Goal: Task Accomplishment & Management: Manage account settings

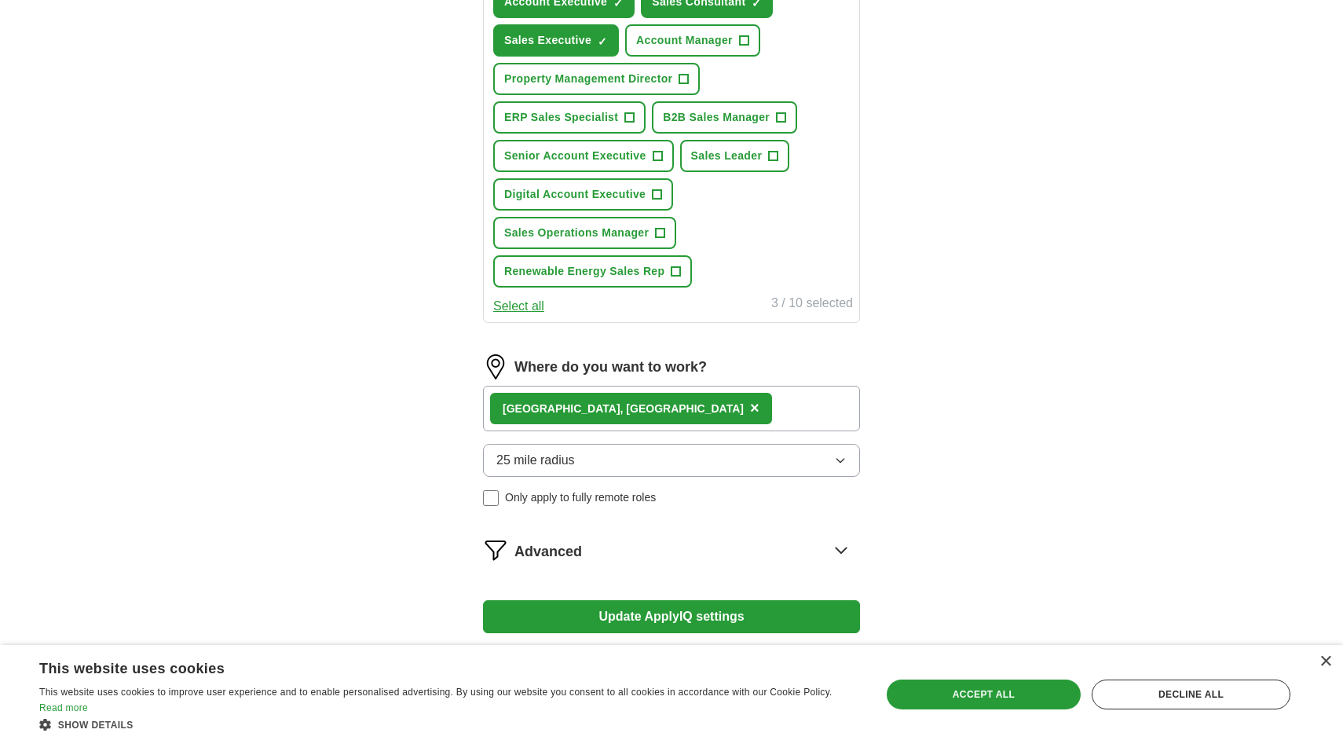
scroll to position [584, 0]
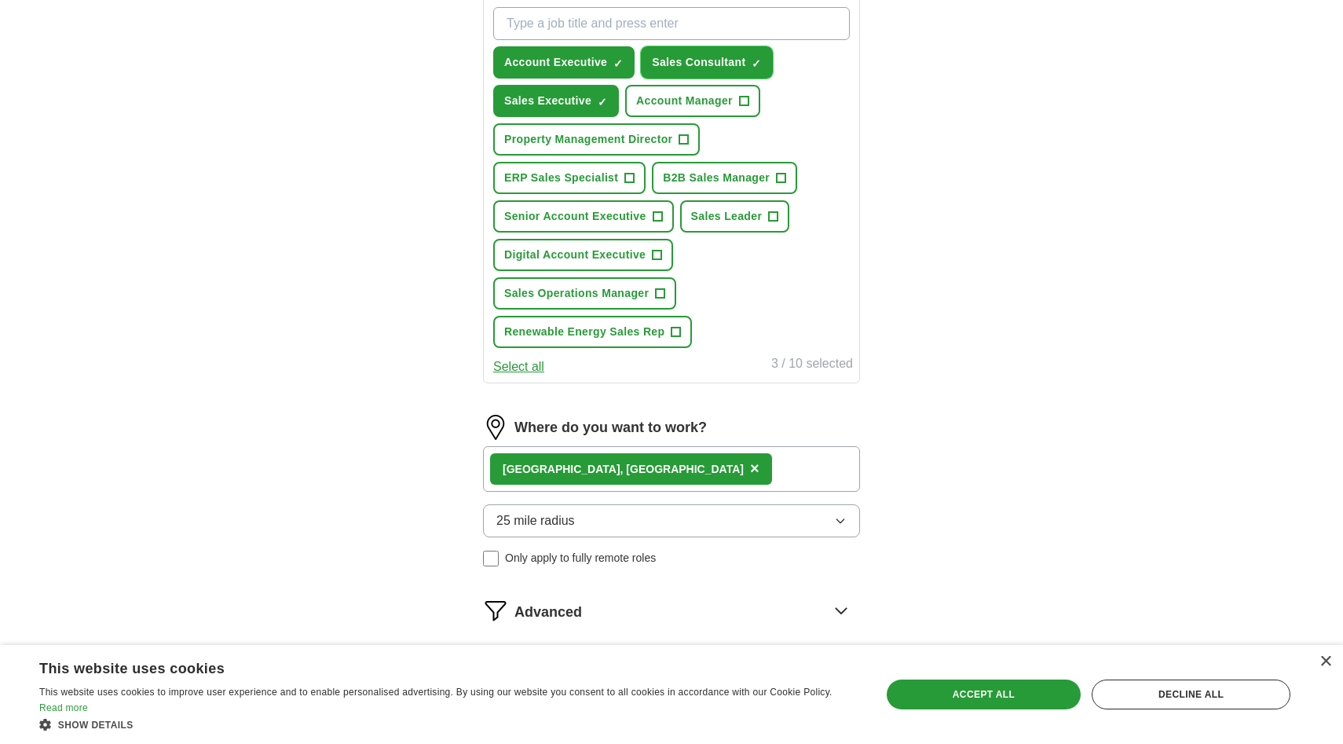
drag, startPoint x: 758, startPoint y: 64, endPoint x: 717, endPoint y: 93, distance: 50.1
click at [0, 0] on span "×" at bounding box center [0, 0] width 0 height 0
click at [961, 146] on div "ApplyIQ Let ApplyIQ do the hard work of searching and applying for jobs. Just t…" at bounding box center [671, 116] width 1005 height 1304
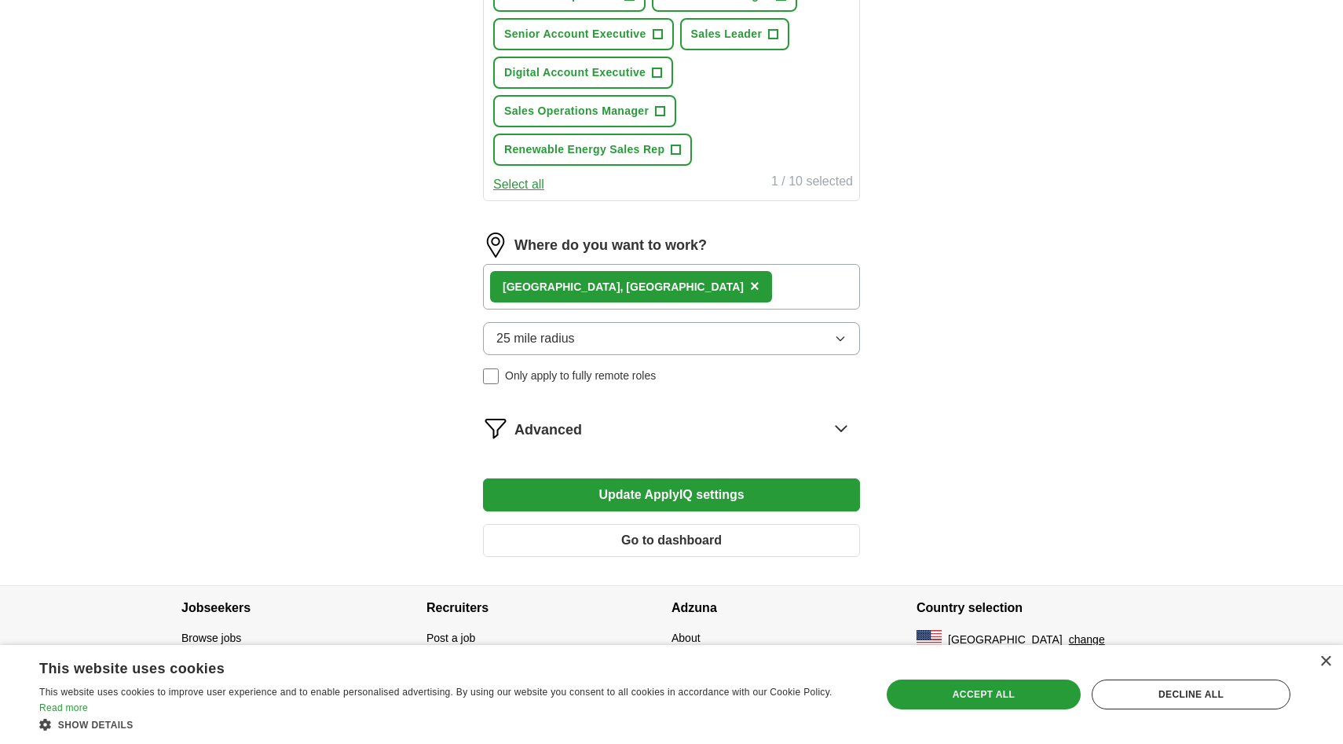
click at [841, 430] on icon at bounding box center [841, 428] width 10 height 5
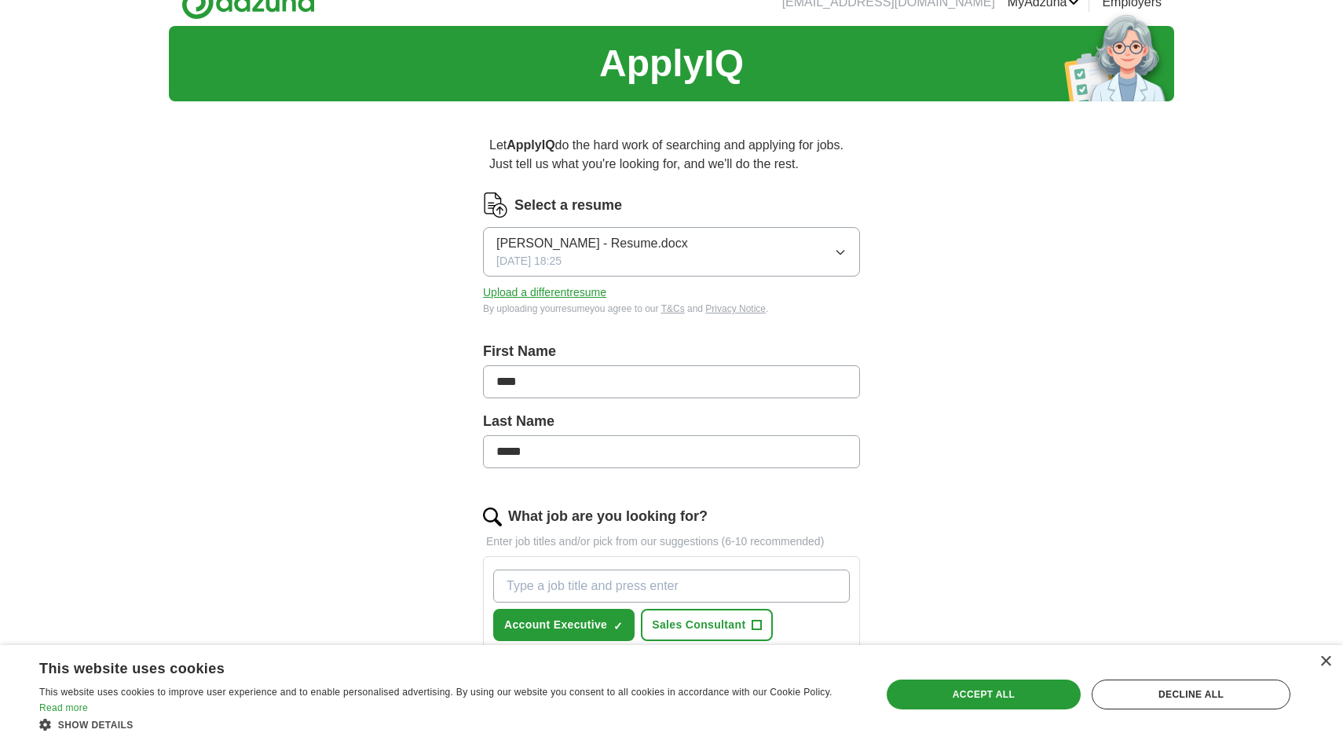
scroll to position [0, 0]
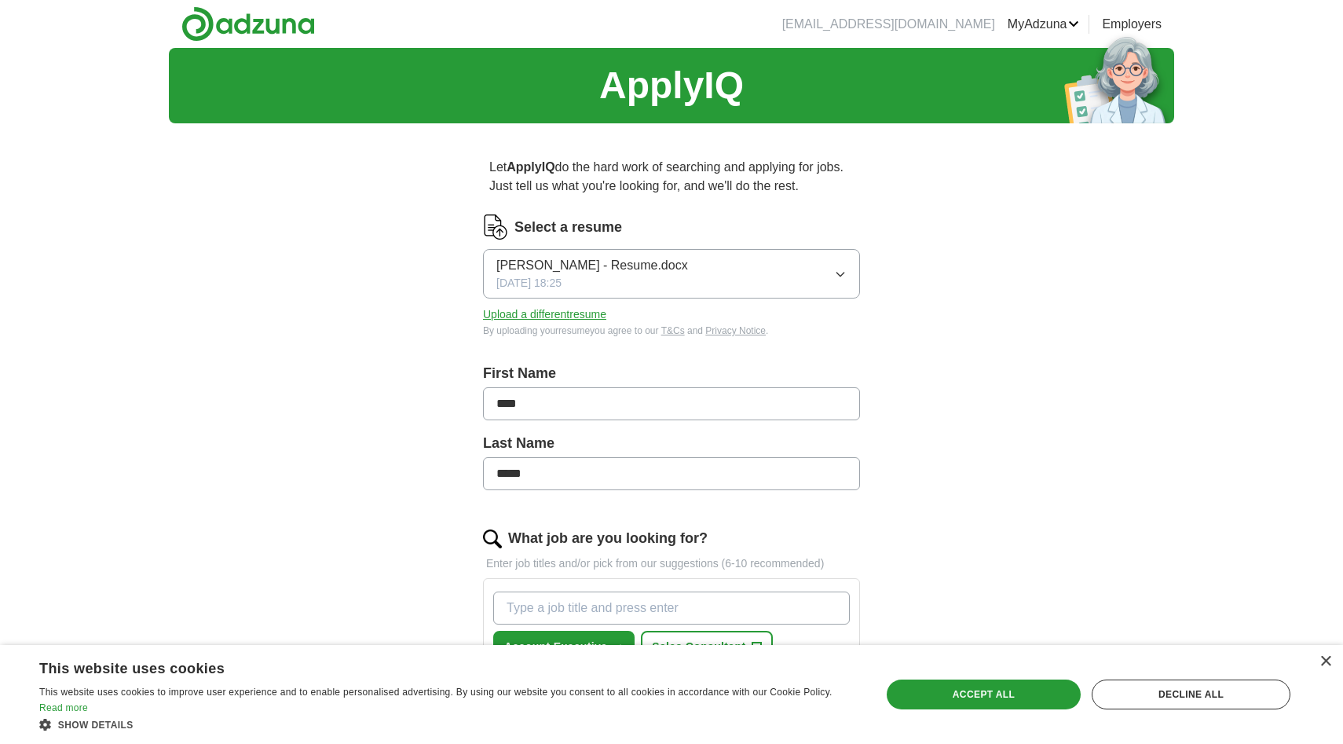
drag, startPoint x: 1327, startPoint y: 660, endPoint x: 1310, endPoint y: 644, distance: 23.4
click at [1327, 660] on div "×" at bounding box center [1326, 662] width 12 height 12
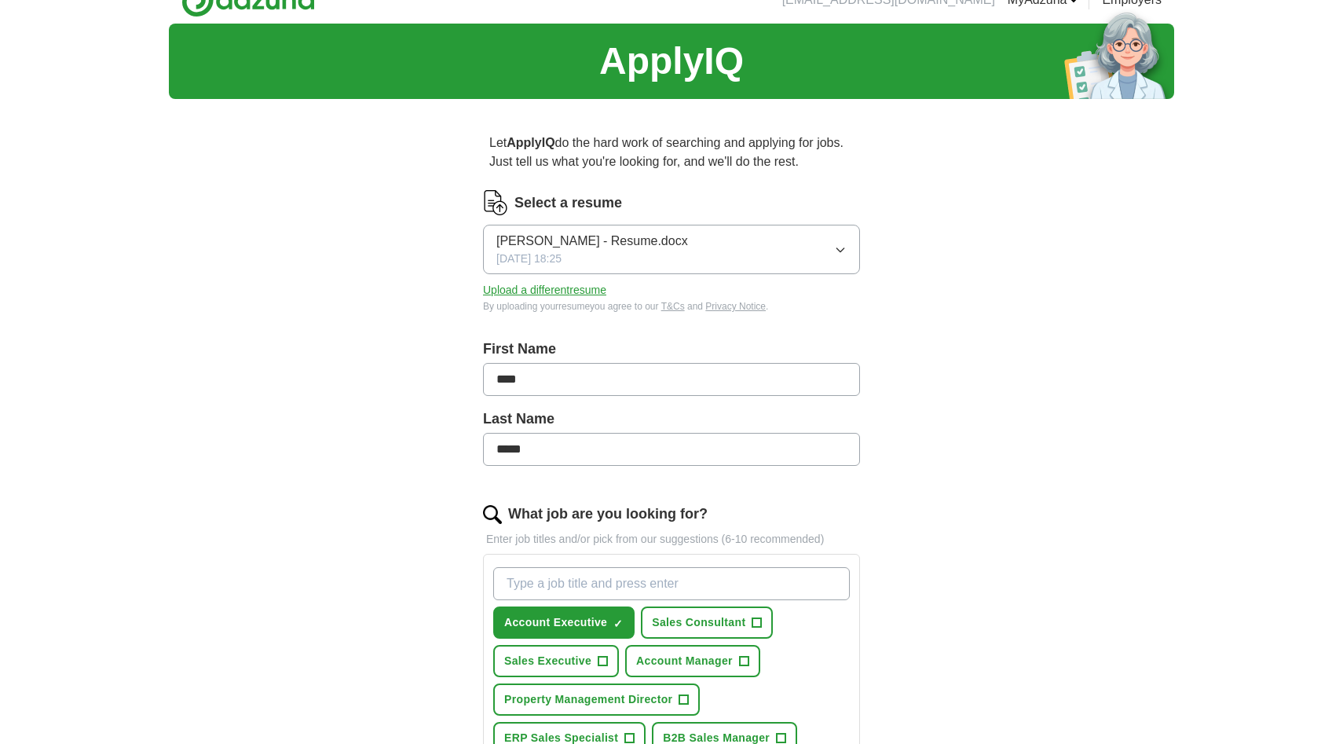
scroll to position [921, 0]
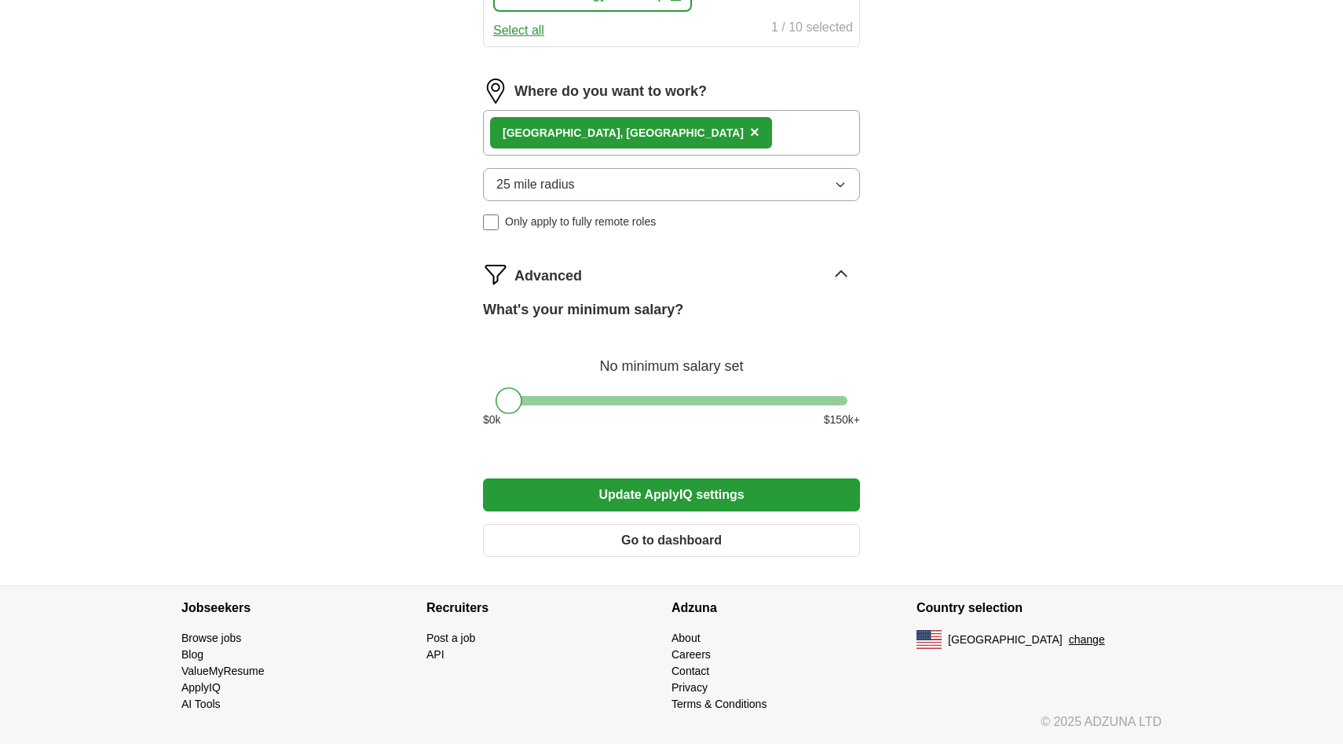
click at [732, 500] on button "Update ApplyIQ settings" at bounding box center [671, 494] width 377 height 33
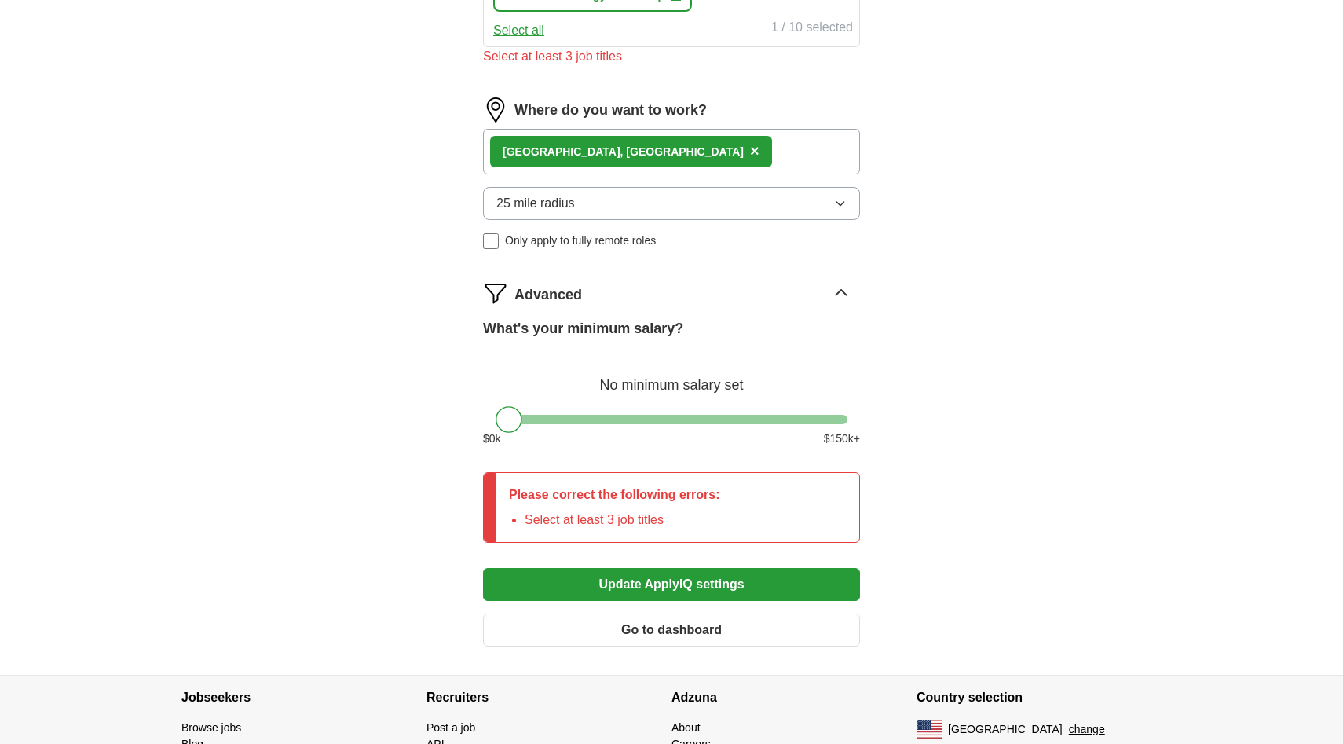
scroll to position [350, 0]
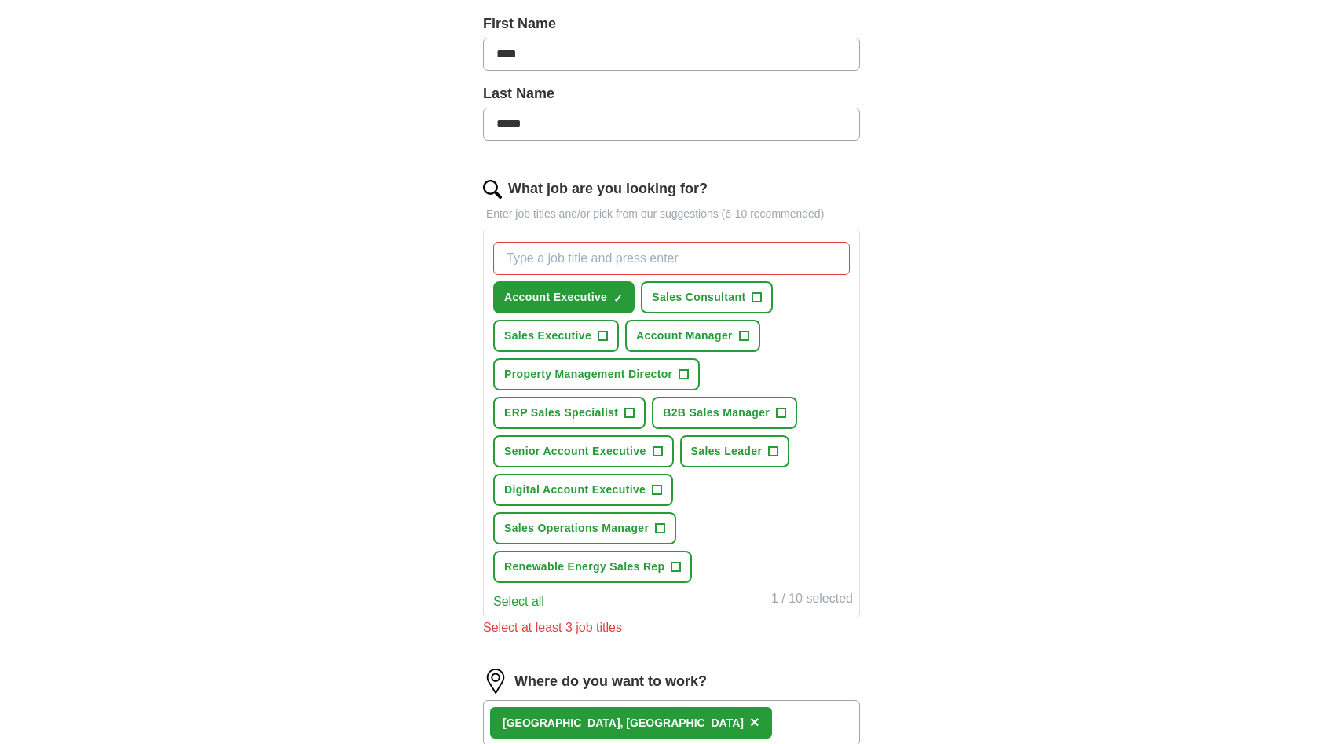
click at [701, 259] on input "What job are you looking for?" at bounding box center [671, 258] width 357 height 33
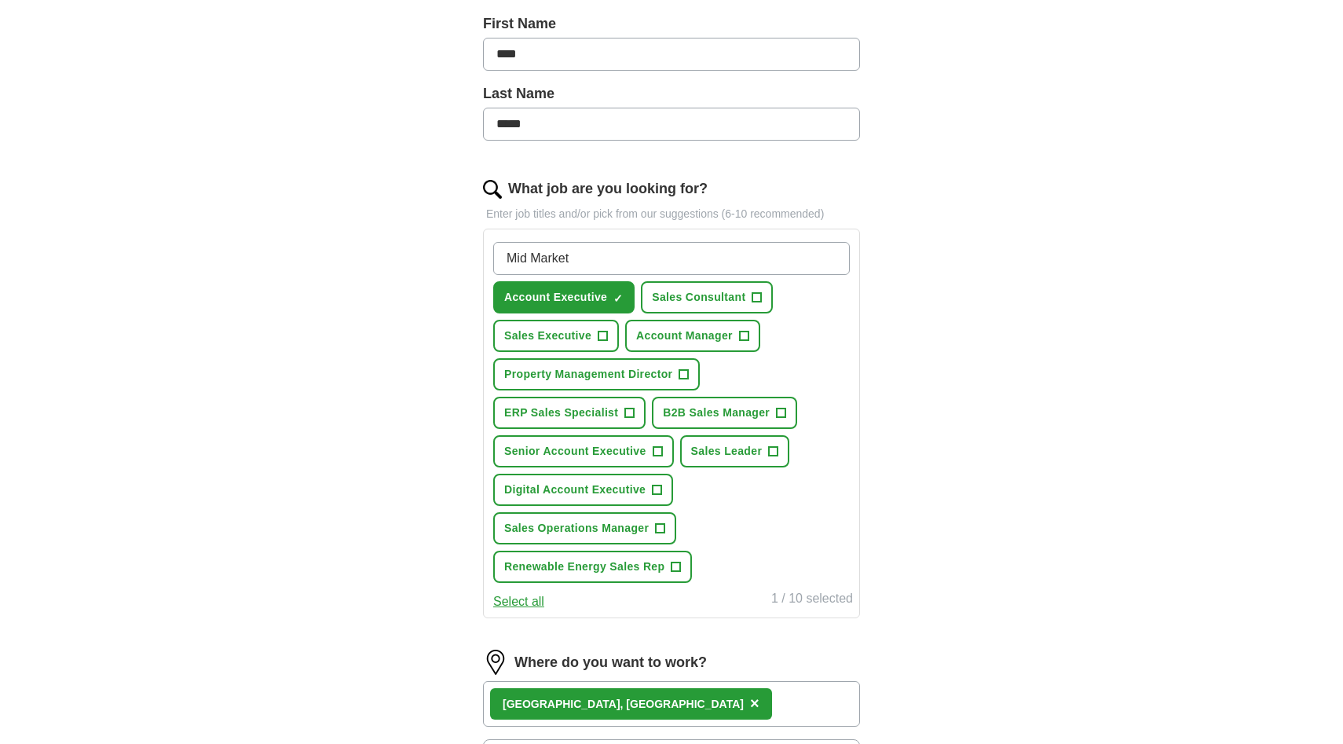
click at [792, 254] on input "Mid Market" at bounding box center [671, 258] width 357 height 33
type input "Mid Market Account Executive"
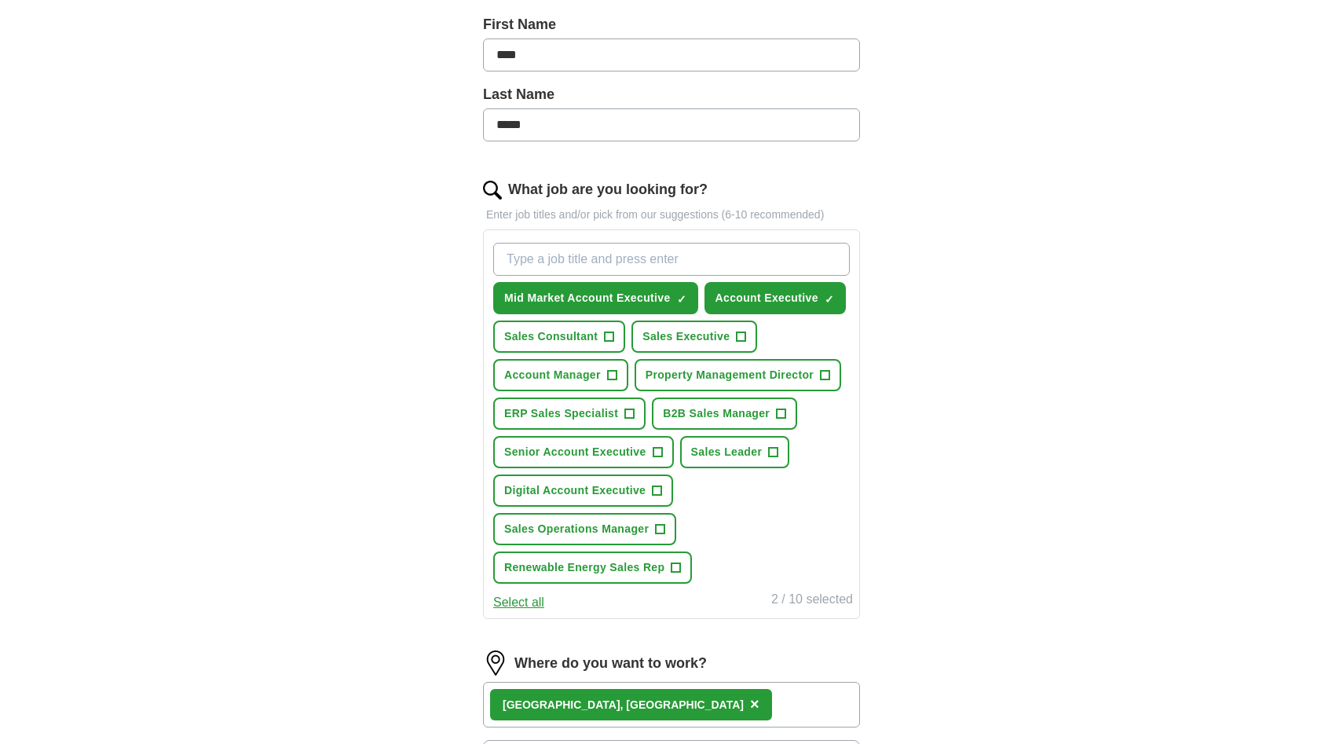
click at [751, 264] on input "What job are you looking for?" at bounding box center [671, 259] width 357 height 33
type input "SMB Account Executive"
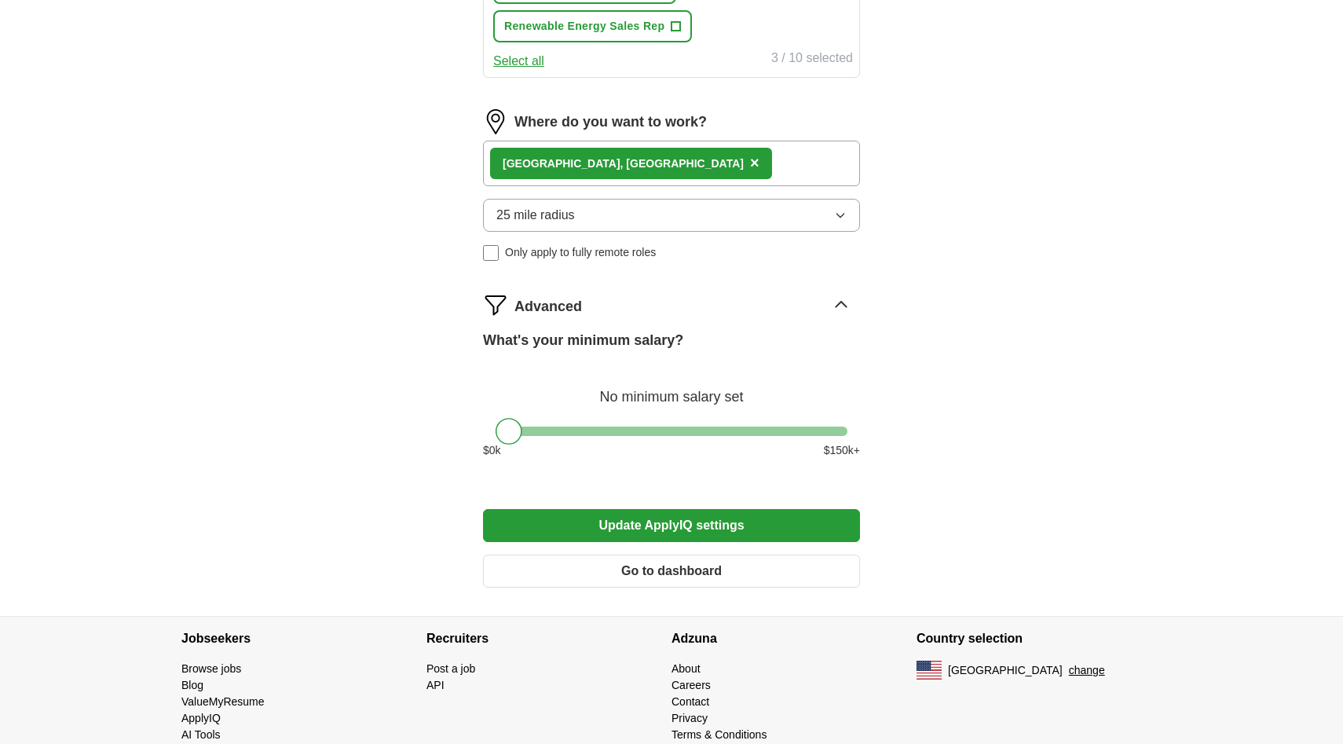
scroll to position [938, 0]
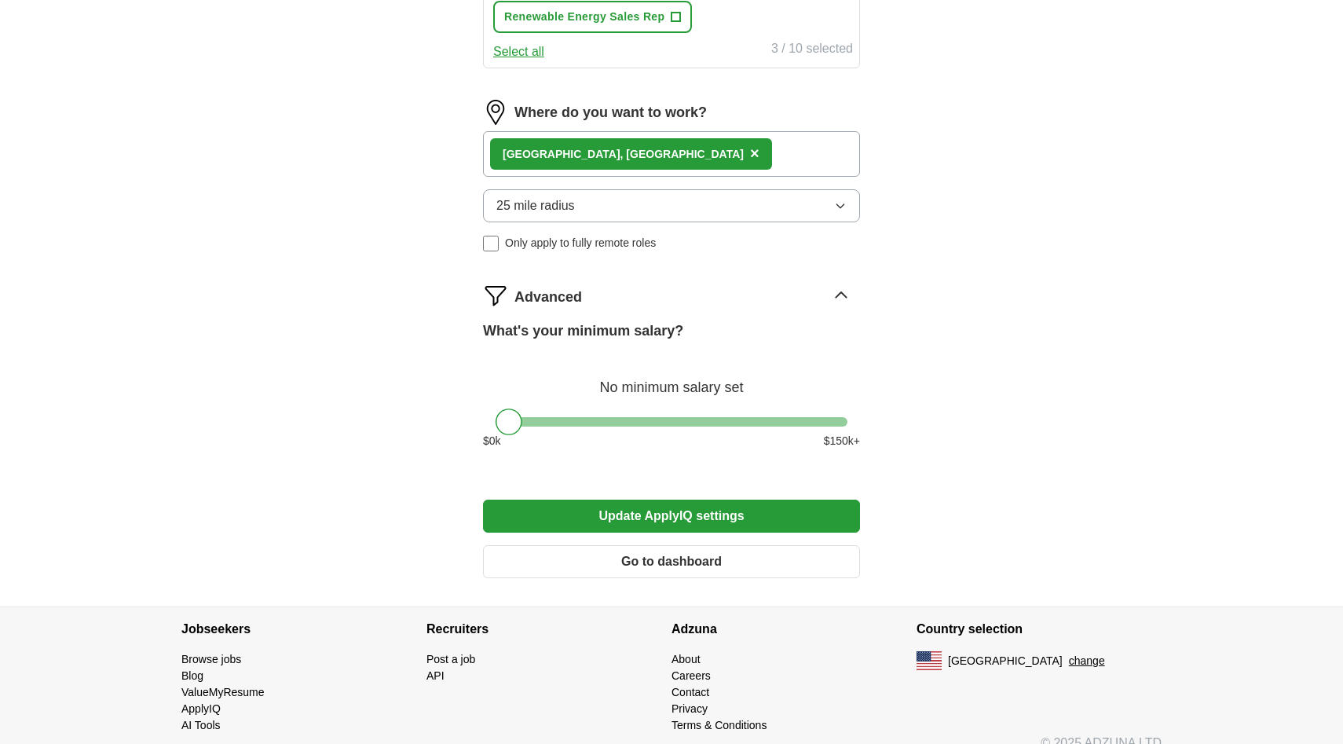
click at [751, 518] on button "Update ApplyIQ settings" at bounding box center [671, 516] width 377 height 33
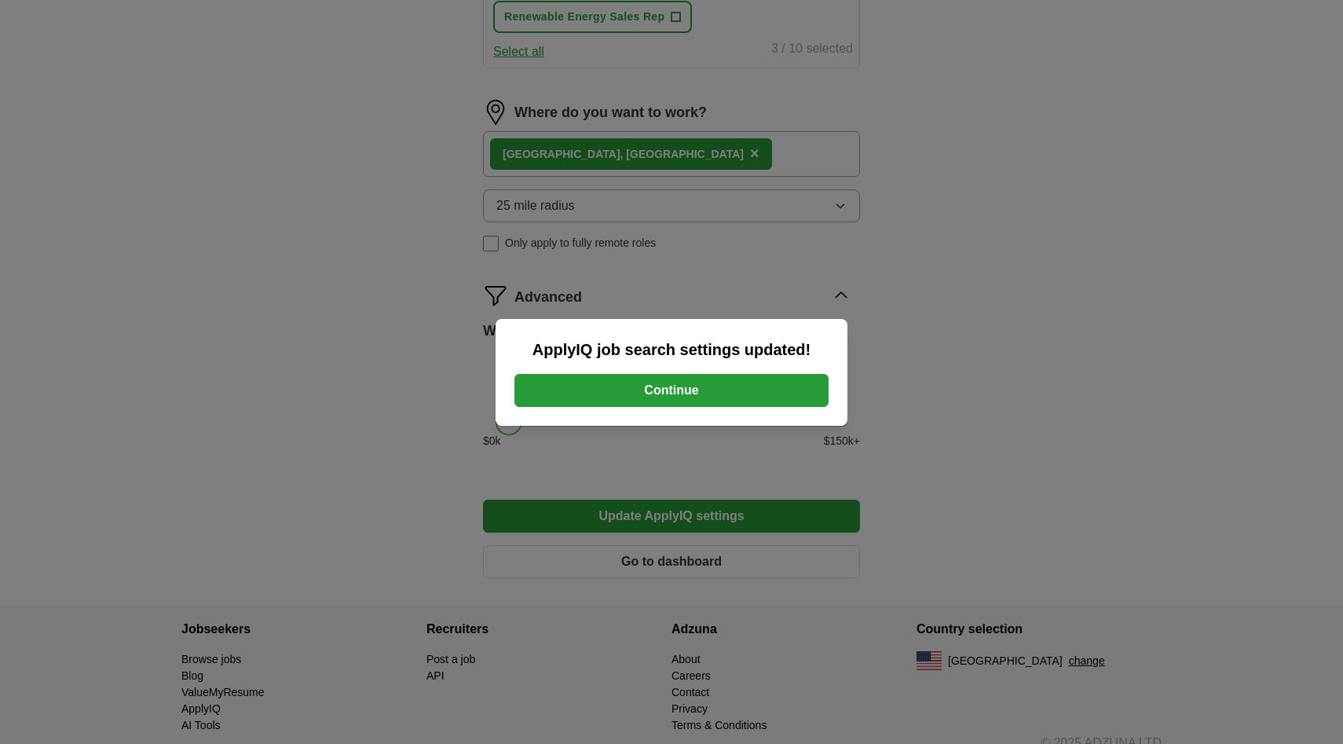
click at [671, 397] on button "Continue" at bounding box center [671, 390] width 314 height 33
